Goal: Task Accomplishment & Management: Use online tool/utility

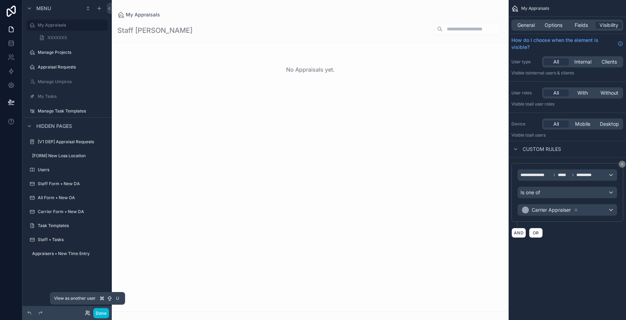
click at [88, 312] on icon at bounding box center [88, 313] width 6 height 6
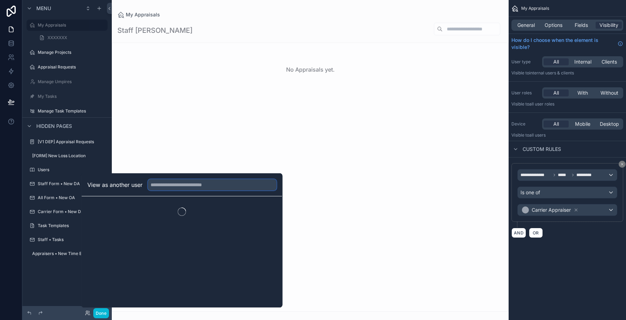
click at [161, 188] on input "text" at bounding box center [212, 184] width 129 height 11
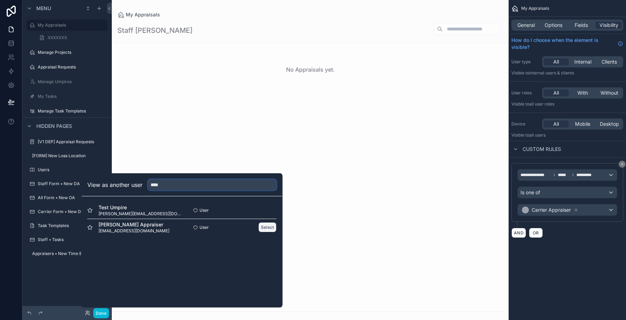
type input "****"
click at [261, 227] on button "Select" at bounding box center [268, 227] width 18 height 10
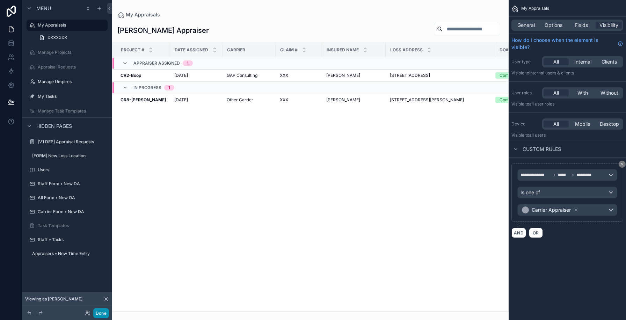
click at [98, 310] on button "Done" at bounding box center [101, 313] width 16 height 10
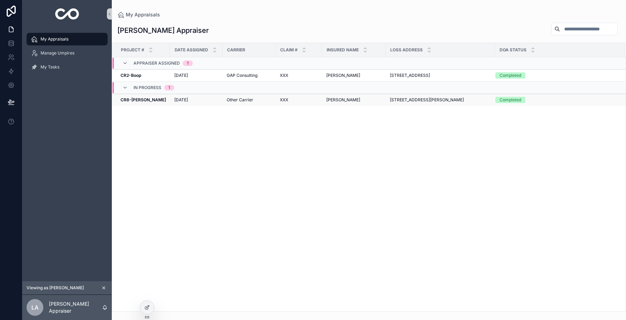
click at [214, 95] on td "[DATE] [DATE]" at bounding box center [196, 100] width 52 height 12
click at [212, 100] on div "[DATE] [DATE]" at bounding box center [196, 100] width 44 height 6
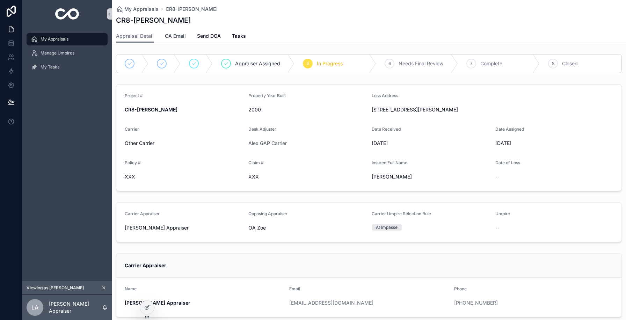
click at [176, 37] on span "OA Email" at bounding box center [175, 36] width 21 height 7
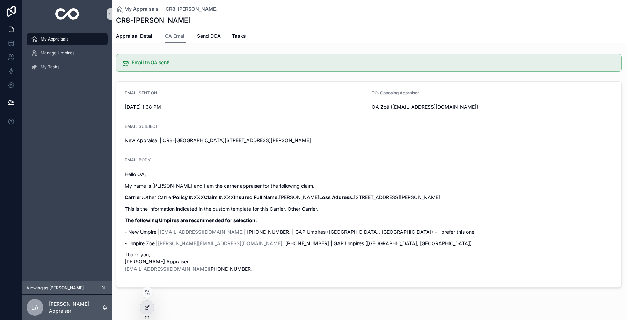
click at [145, 309] on icon at bounding box center [146, 308] width 3 height 3
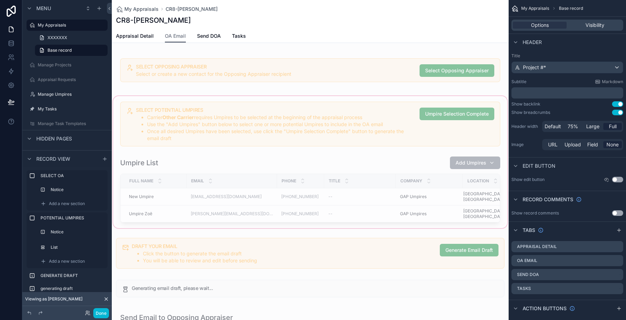
click at [229, 127] on div "scrollable content" at bounding box center [310, 162] width 397 height 135
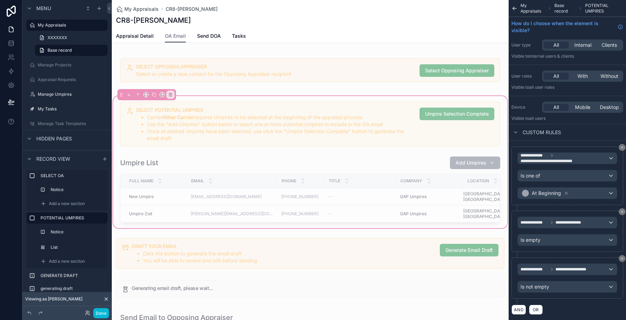
click at [229, 127] on div "scrollable content" at bounding box center [310, 124] width 389 height 50
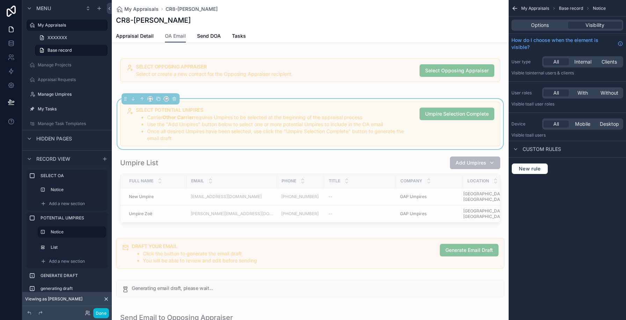
click at [349, 95] on div "SELECT POTENTIAL UMPIRES Carrier Other Carrier requires Umpires to be selected …" at bounding box center [310, 162] width 397 height 135
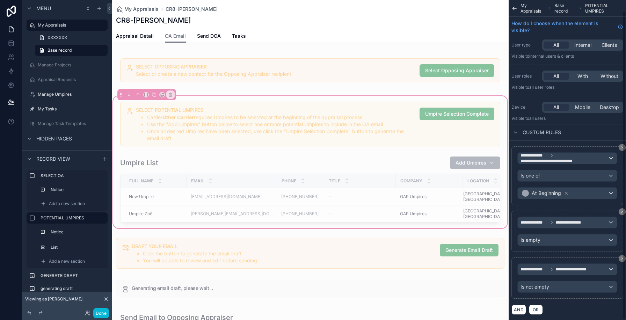
scroll to position [12, 0]
